Goal: Transaction & Acquisition: Register for event/course

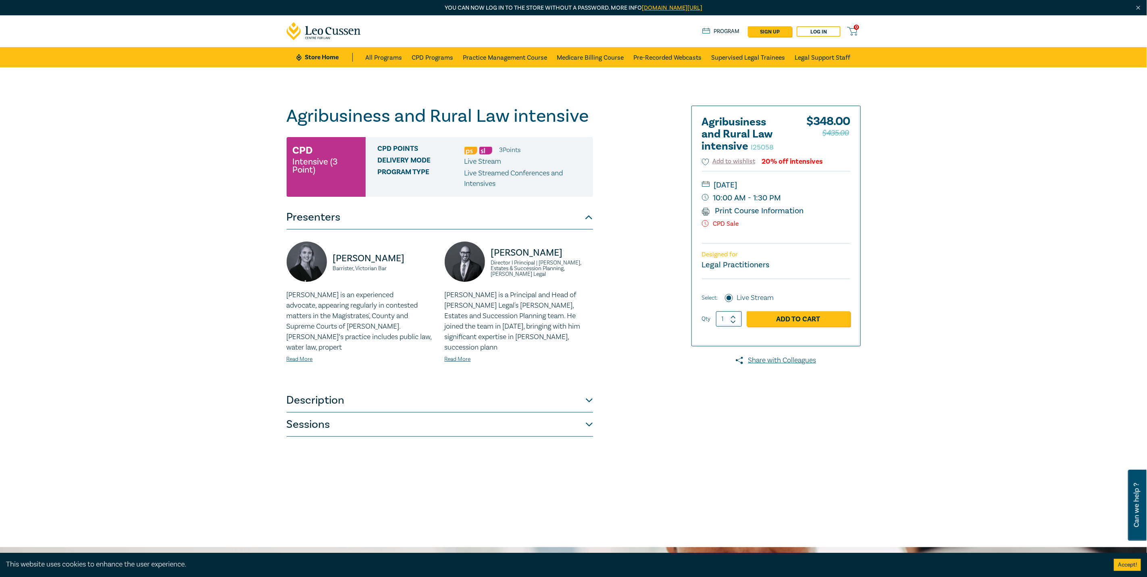
click at [805, 319] on link "Add to Cart" at bounding box center [799, 318] width 104 height 15
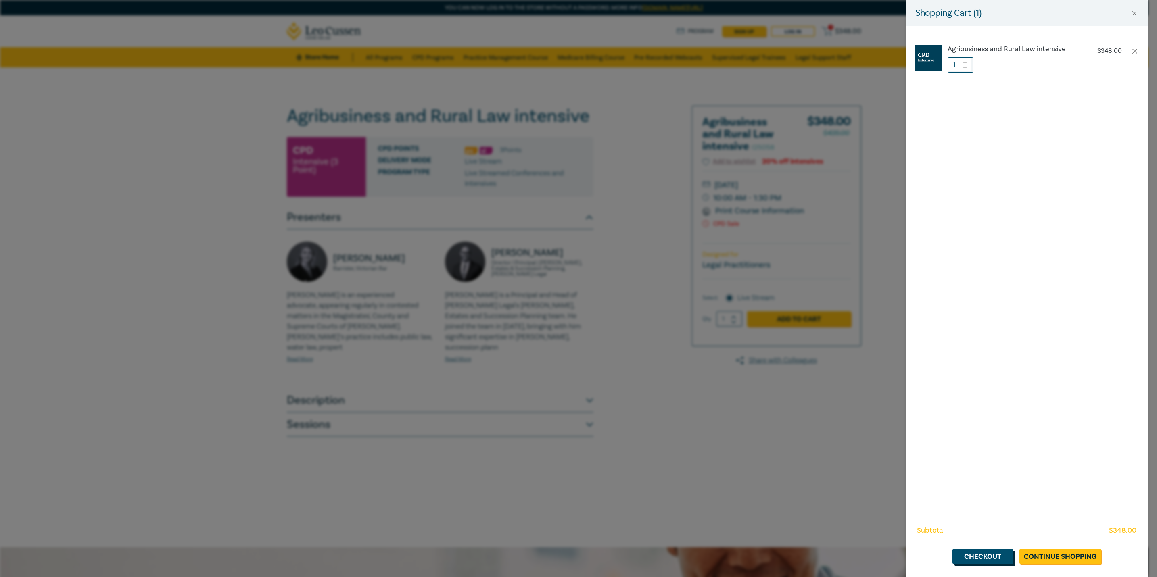
click at [991, 555] on link "Checkout" at bounding box center [982, 556] width 60 height 15
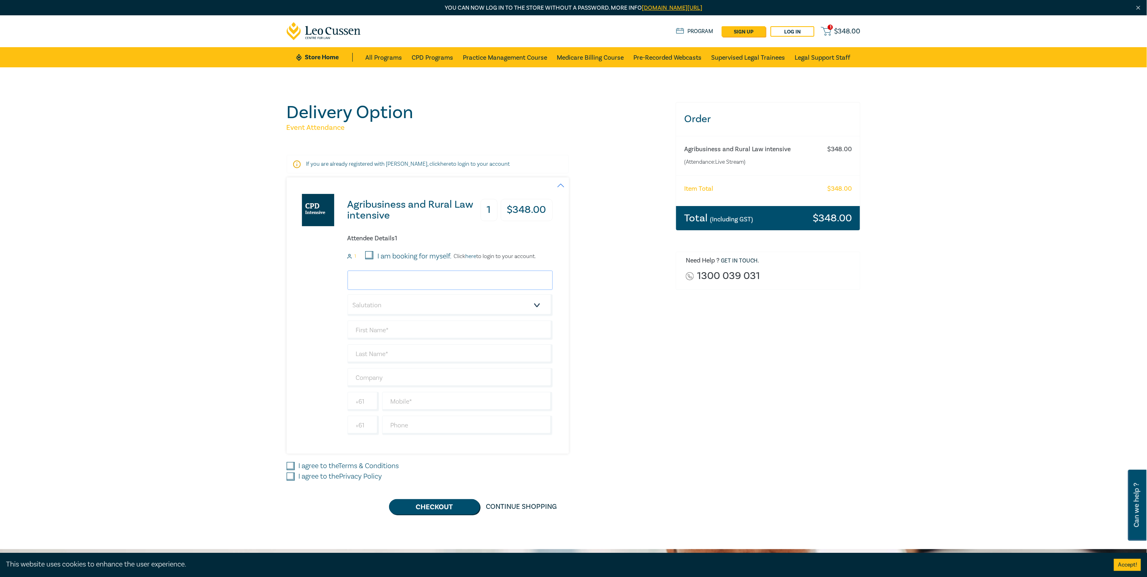
click at [368, 282] on input "email" at bounding box center [450, 280] width 205 height 19
drag, startPoint x: 390, startPoint y: 282, endPoint x: 297, endPoint y: 282, distance: 92.8
click at [297, 282] on div "Agribusiness and Rural Law intensive 1 $ 348.00 Attendee Details 1 1 I am booki…" at bounding box center [420, 315] width 266 height 276
paste input "[PERSON_NAME] <[EMAIL_ADDRESS][DOMAIN_NAME]>"
drag, startPoint x: 402, startPoint y: 279, endPoint x: 300, endPoint y: 282, distance: 102.1
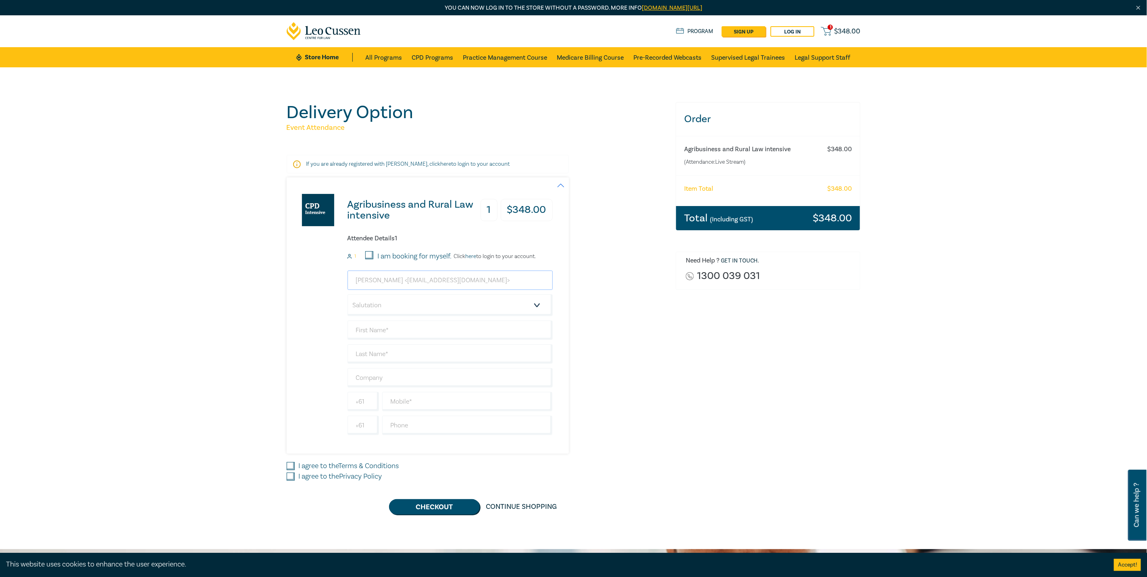
click at [300, 282] on div "Agribusiness and Rural Law intensive 1 $ 348.00 Attendee Details 1 1 I am booki…" at bounding box center [420, 315] width 266 height 276
click at [459, 281] on input "[EMAIL_ADDRESS][DOMAIN_NAME]>" at bounding box center [450, 280] width 205 height 19
type input "[EMAIL_ADDRESS][DOMAIN_NAME]"
click at [394, 311] on select "Salutation Mr. Mrs. Ms. Miss Dr. Prof. Other" at bounding box center [450, 305] width 205 height 22
select select "Ms."
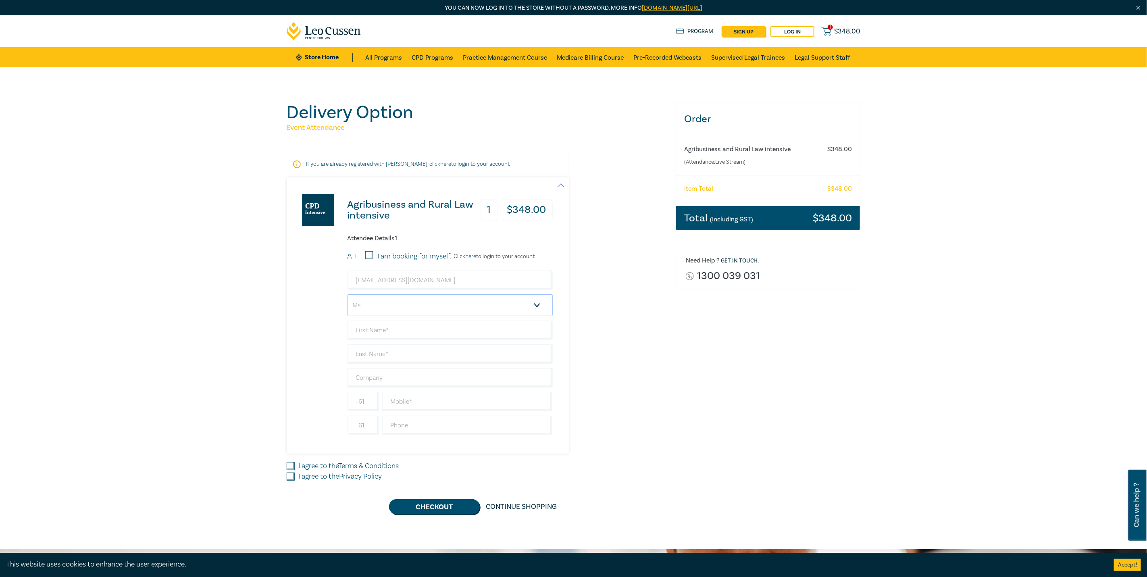
click at [348, 295] on select "Salutation Mr. Mrs. Ms. Miss Dr. Prof. Other" at bounding box center [450, 305] width 205 height 22
click at [374, 332] on input "text" at bounding box center [450, 330] width 205 height 19
type input "Rosemine"
type input "[PERSON_NAME]"
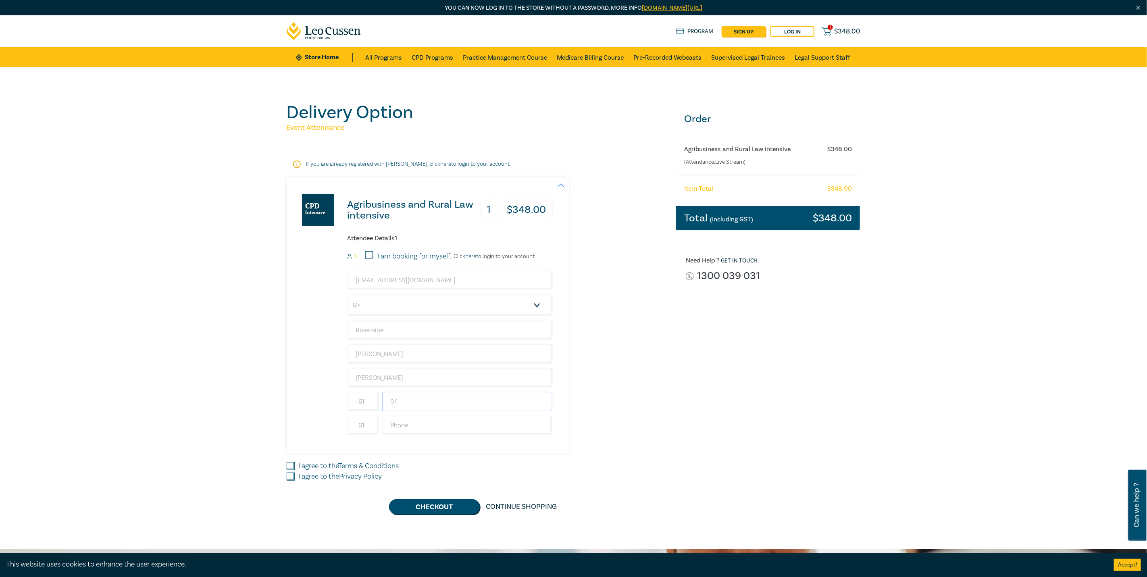
type input "0"
click at [843, 467] on div "Order Agribusiness and Rural Law intensive (Attendance: Live Stream ) $ 348.00 …" at bounding box center [768, 308] width 195 height 413
drag, startPoint x: 413, startPoint y: 428, endPoint x: 446, endPoint y: 431, distance: 33.2
click at [413, 428] on input "text" at bounding box center [467, 425] width 171 height 19
click at [763, 436] on div "Order Agribusiness and Rural Law intensive (Attendance: Live Stream ) $ 348.00 …" at bounding box center [768, 308] width 195 height 413
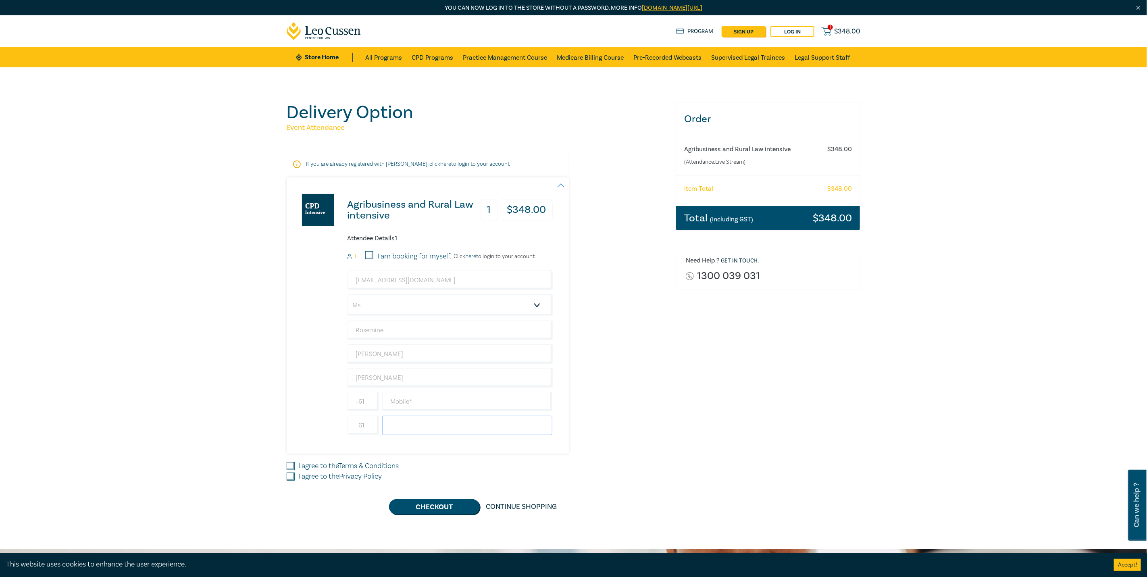
click at [469, 432] on input "text" at bounding box center [467, 425] width 171 height 19
type input "0353312966"
drag, startPoint x: 409, startPoint y: 402, endPoint x: 417, endPoint y: 408, distance: 10.0
click at [409, 402] on input "text" at bounding box center [467, 401] width 171 height 19
drag, startPoint x: 448, startPoint y: 407, endPoint x: 371, endPoint y: 400, distance: 76.5
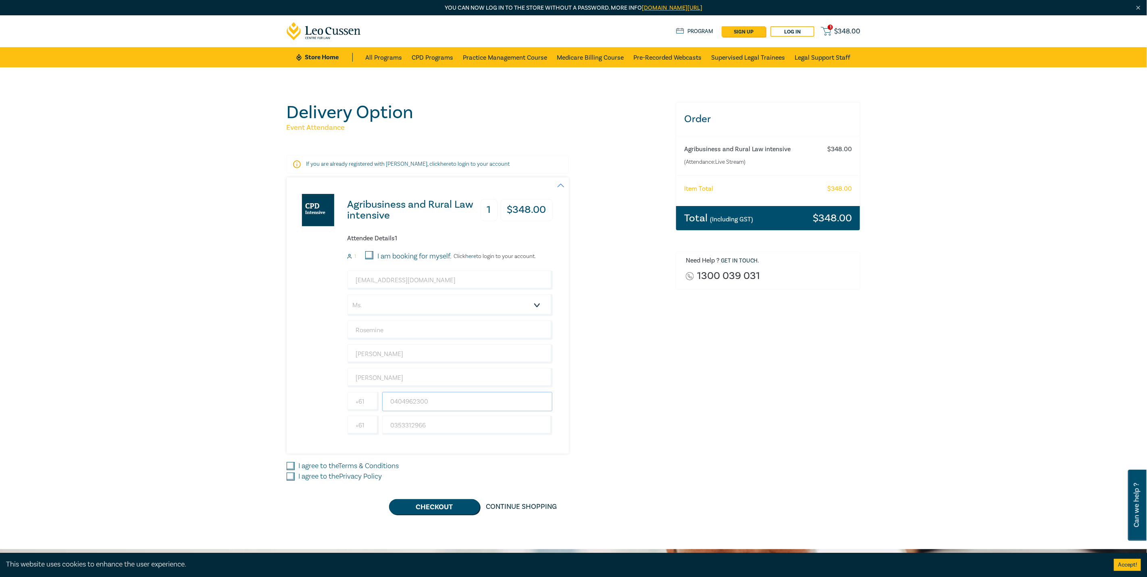
click at [371, 400] on div "[PHONE_NUMBER]" at bounding box center [450, 401] width 209 height 19
type input "0404962300"
drag, startPoint x: 314, startPoint y: 466, endPoint x: 314, endPoint y: 472, distance: 6.0
click at [314, 466] on label "I agree to the Terms & Conditions" at bounding box center [349, 466] width 100 height 10
click at [295, 466] on input "I agree to the Terms & Conditions" at bounding box center [291, 466] width 8 height 8
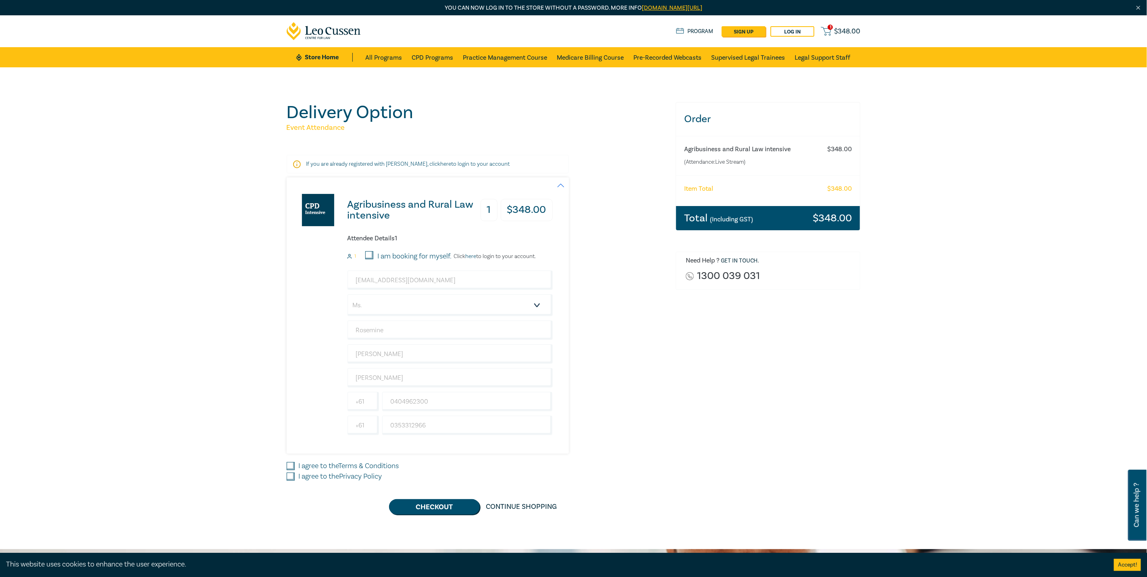
checkbox input "true"
click at [314, 477] on label "I agree to the Privacy Policy" at bounding box center [340, 476] width 83 height 10
click at [295, 477] on input "I agree to the Privacy Policy" at bounding box center [291, 477] width 8 height 8
checkbox input "true"
click at [449, 513] on button "Checkout" at bounding box center [434, 506] width 91 height 15
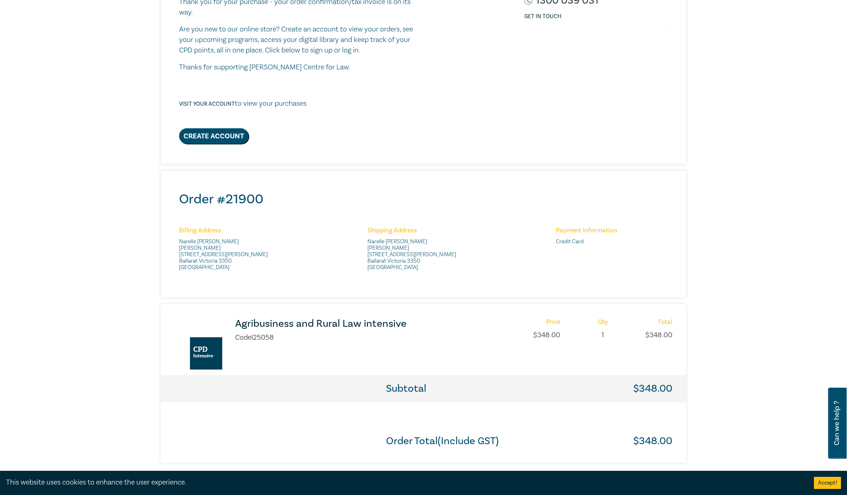
scroll to position [121, 0]
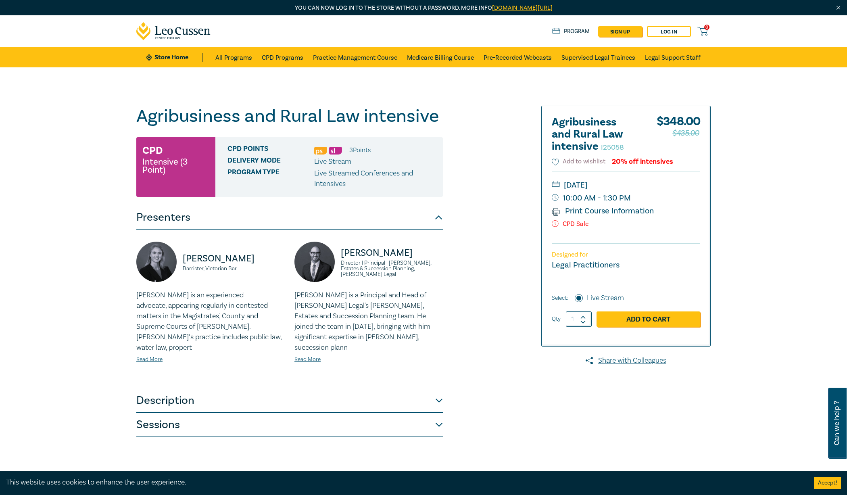
click at [444, 115] on div "Agribusiness and Rural Law intensive I25058 CPD Intensive (3 Point) CPD Points …" at bounding box center [325, 307] width 389 height 403
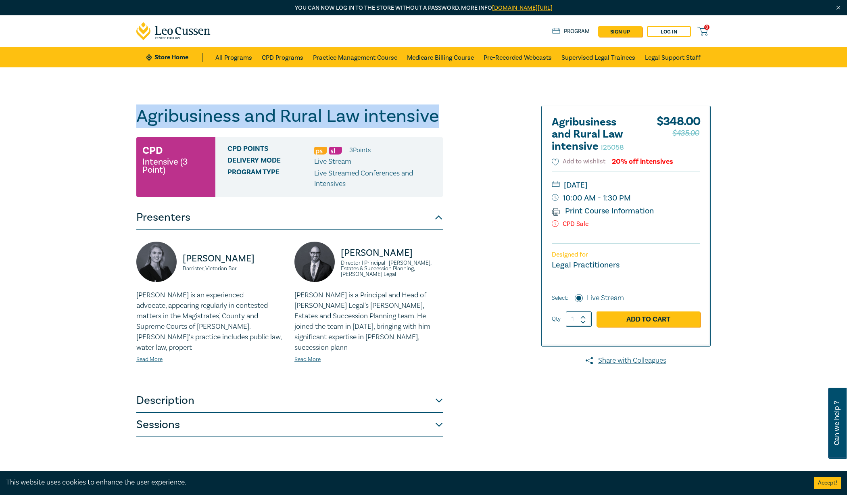
drag, startPoint x: 440, startPoint y: 117, endPoint x: 117, endPoint y: 117, distance: 323.1
click at [117, 117] on div "Agribusiness and Rural Law intensive I25058 CPD Intensive (3 Point) CPD Points …" at bounding box center [423, 307] width 847 height 480
copy h1 "Agribusiness and Rural Law intensive"
click at [437, 388] on button "Description" at bounding box center [289, 400] width 307 height 24
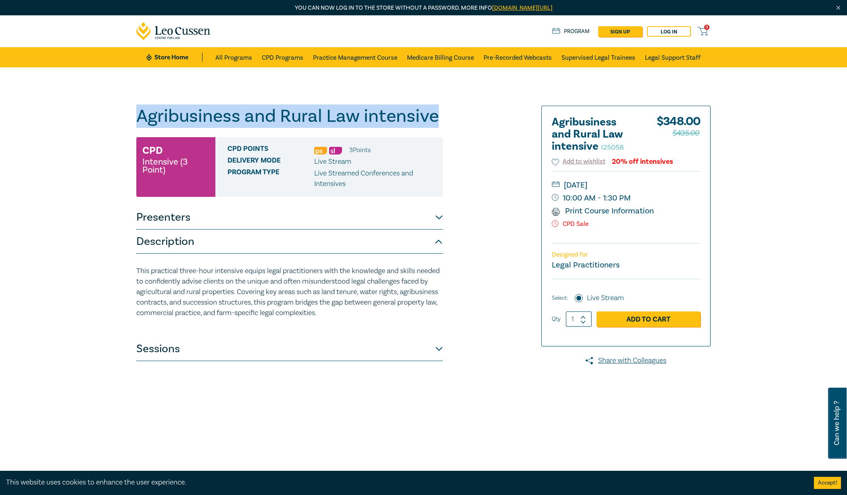
click at [438, 353] on button "Sessions" at bounding box center [289, 349] width 307 height 24
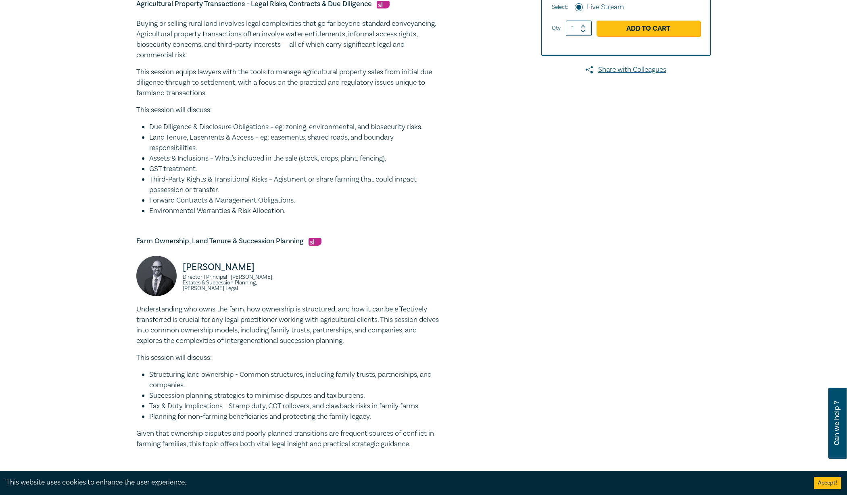
scroll to position [233, 0]
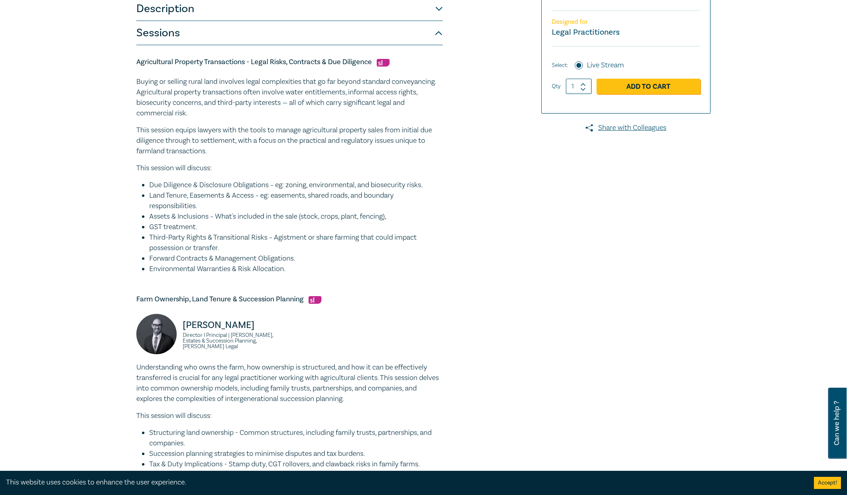
drag, startPoint x: 305, startPoint y: 426, endPoint x: 115, endPoint y: 58, distance: 413.6
click at [115, 58] on div "Agribusiness and Rural Law intensive I25058 CPD Intensive (3 Point) CPD Points …" at bounding box center [423, 429] width 847 height 1189
copy div "Agricultural Property Transactions - Legal Risks, Contracts & Due Diligence Buy…"
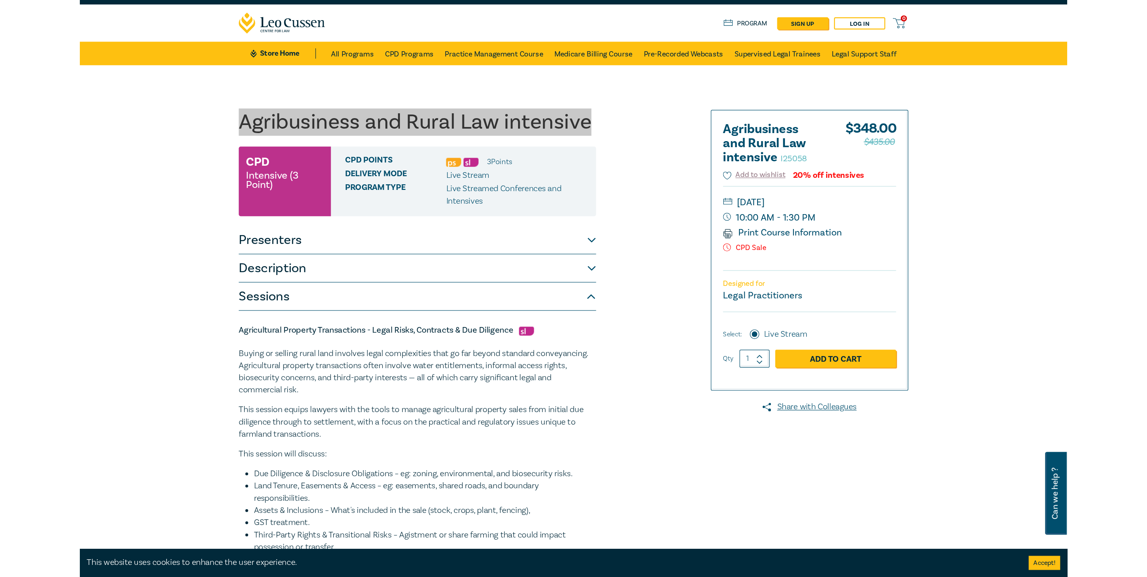
scroll to position [0, 0]
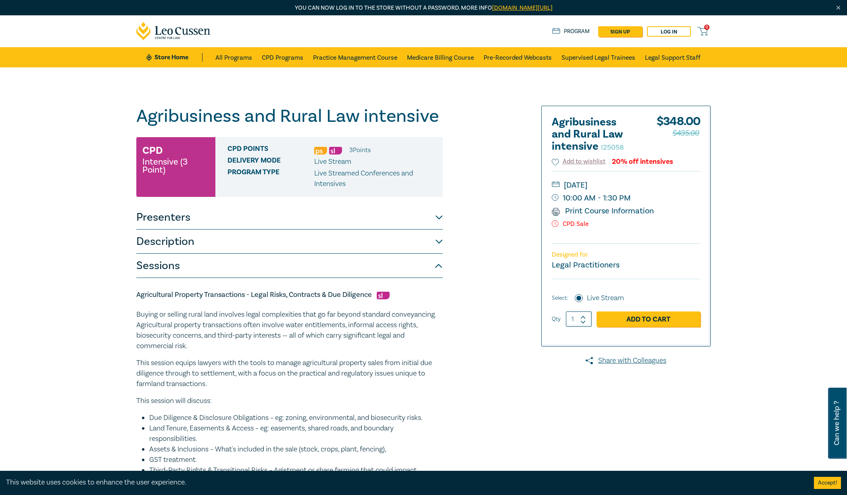
click at [600, 215] on link "Print Course Information" at bounding box center [603, 211] width 102 height 10
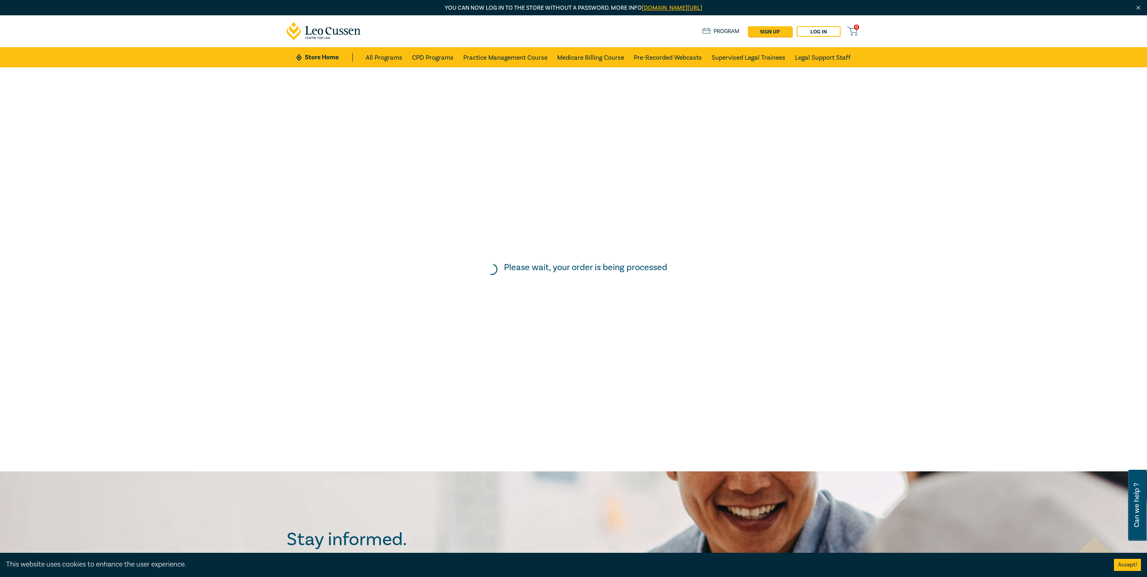
scroll to position [121, 0]
